Goal: Task Accomplishment & Management: Manage account settings

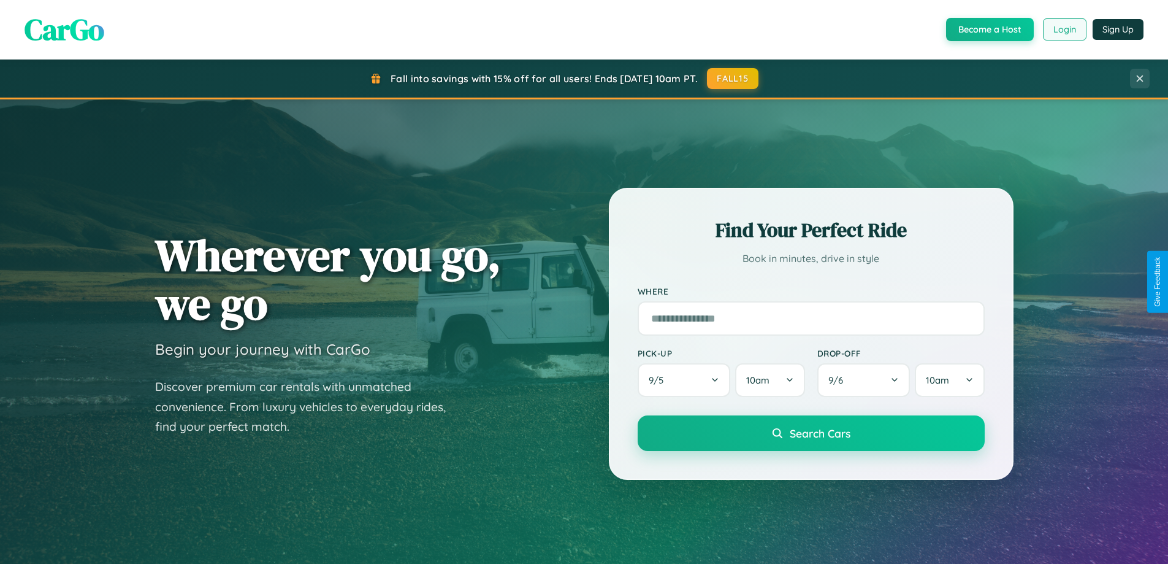
click at [1064, 29] on button "Login" at bounding box center [1065, 29] width 44 height 22
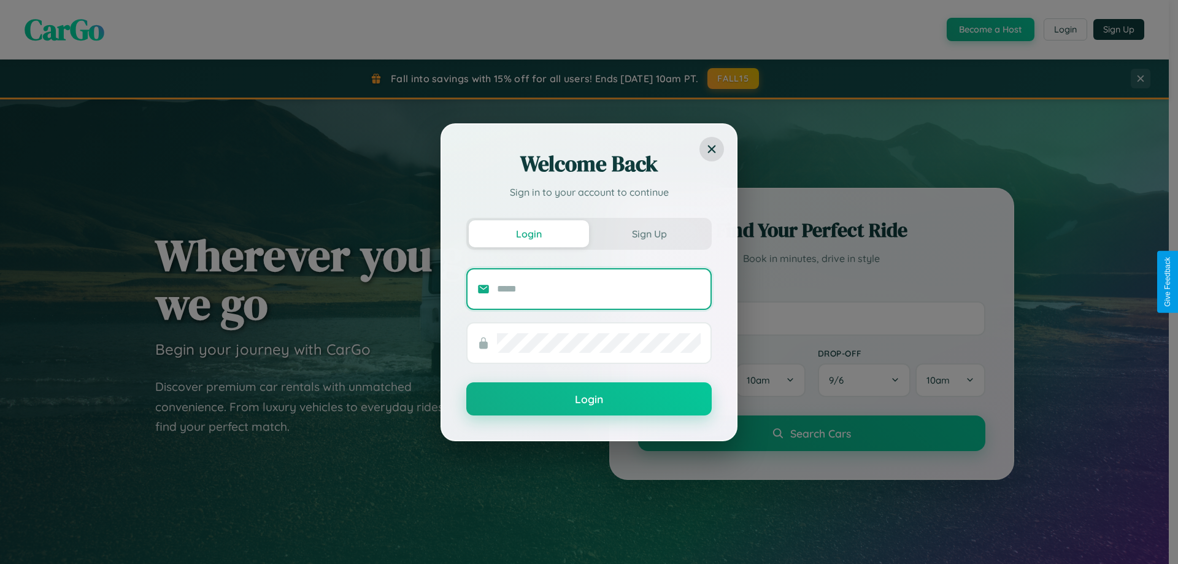
click at [599, 288] on input "text" at bounding box center [599, 289] width 204 height 20
type input "**********"
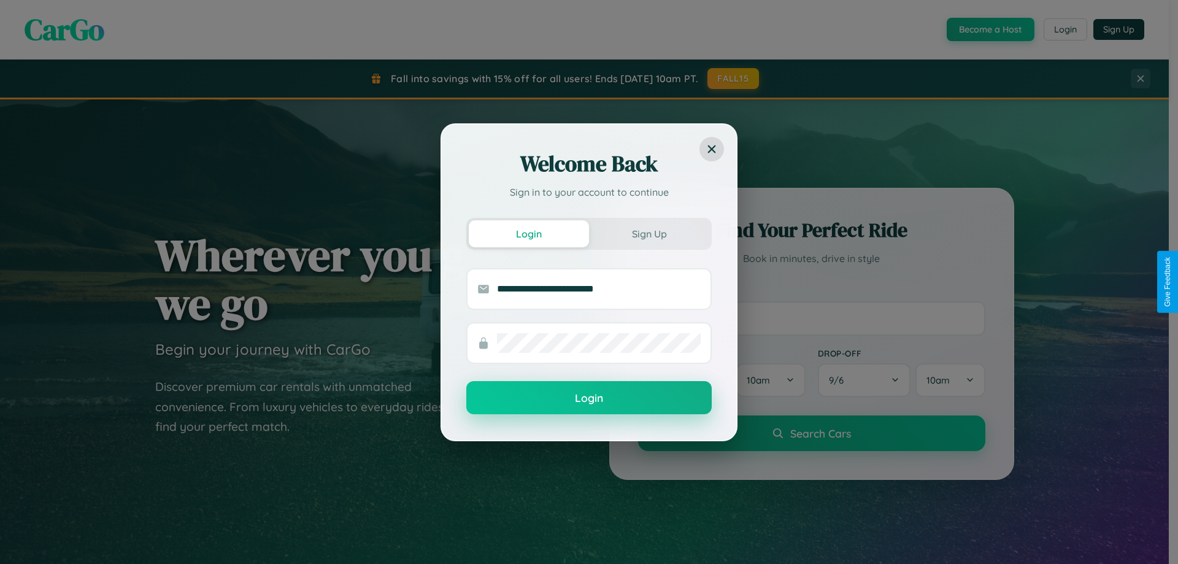
click at [589, 398] on button "Login" at bounding box center [588, 397] width 245 height 33
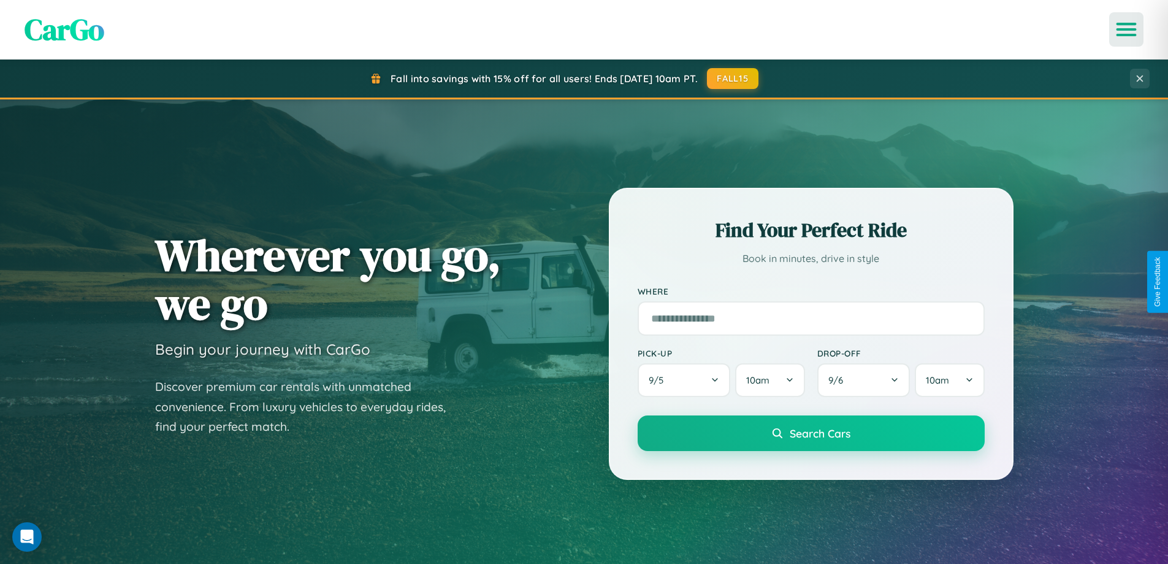
click at [1127, 29] on icon "Open menu" at bounding box center [1127, 29] width 18 height 11
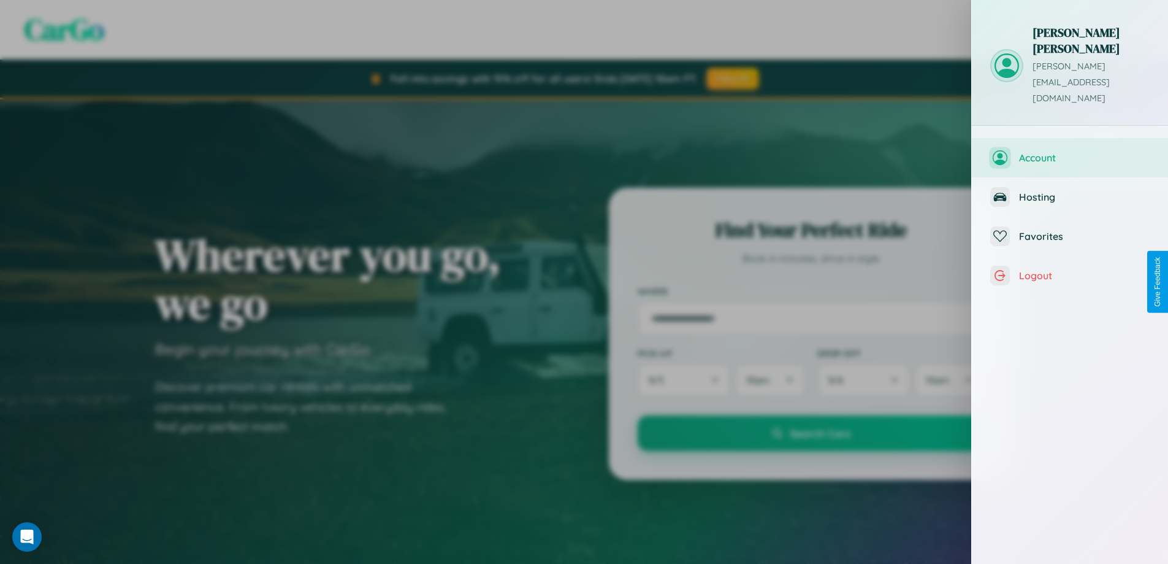
click at [1070, 151] on span "Account" at bounding box center [1084, 157] width 131 height 12
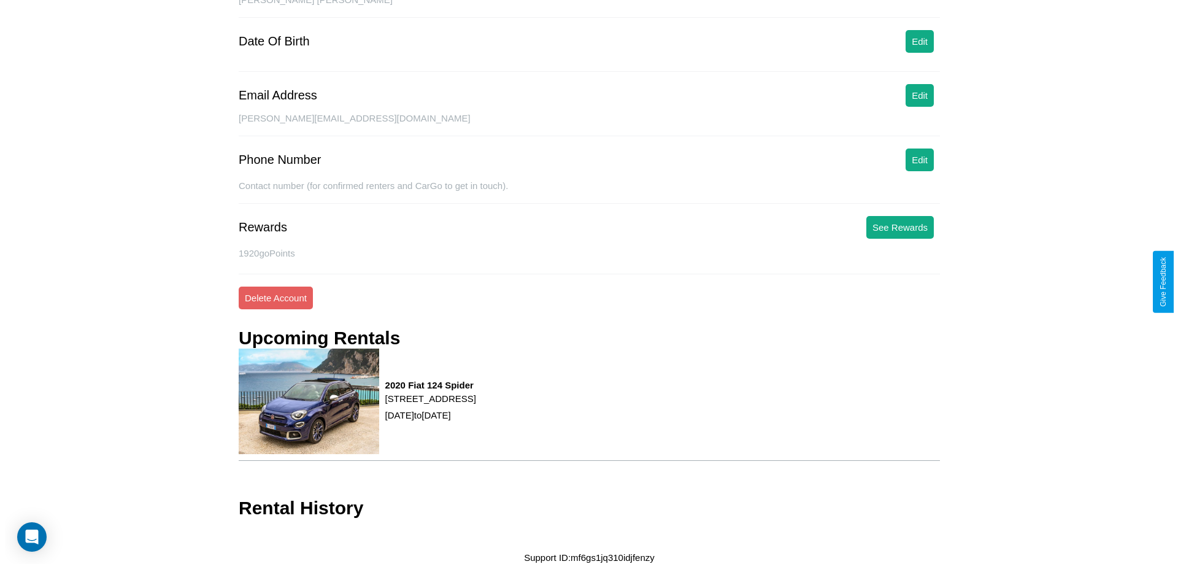
scroll to position [142, 0]
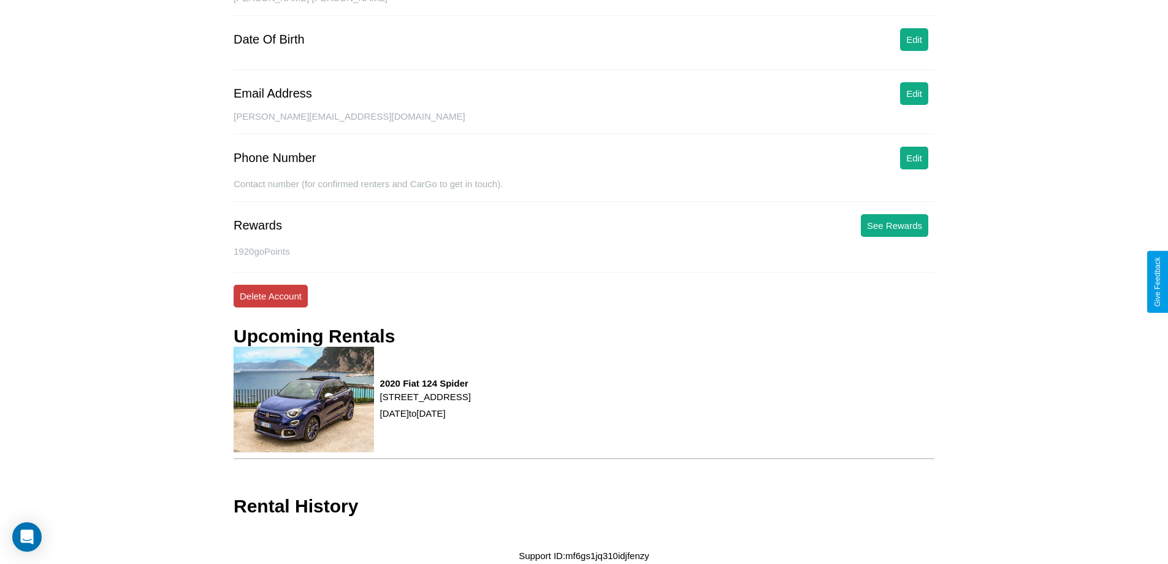
click at [270, 296] on button "Delete Account" at bounding box center [271, 296] width 74 height 23
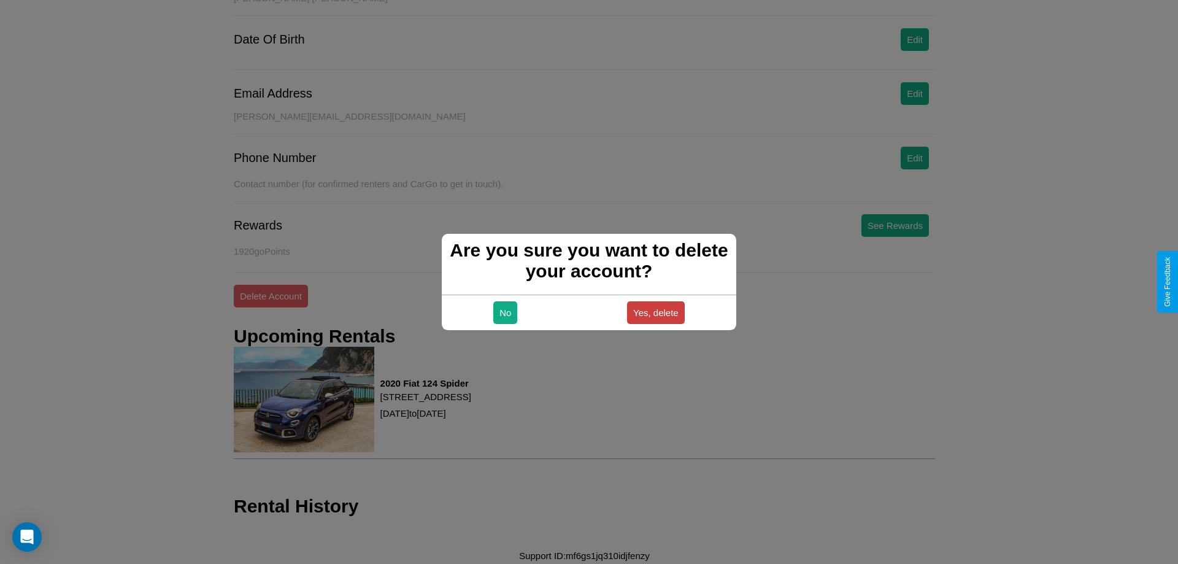
click at [655, 312] on button "Yes, delete" at bounding box center [656, 312] width 58 height 23
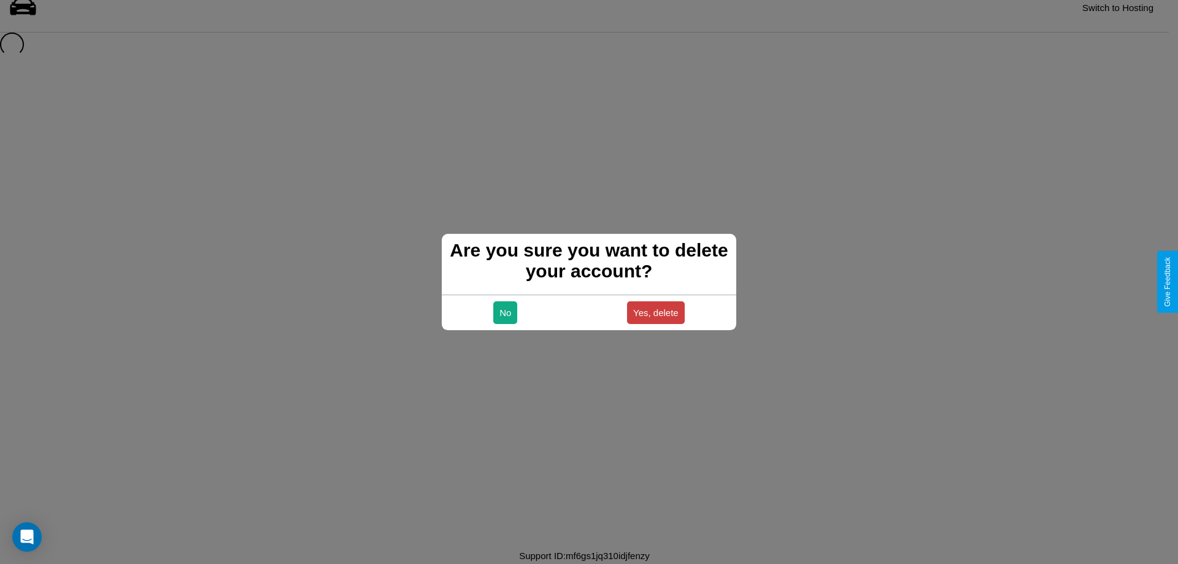
scroll to position [17, 0]
